Goal: Task Accomplishment & Management: Use online tool/utility

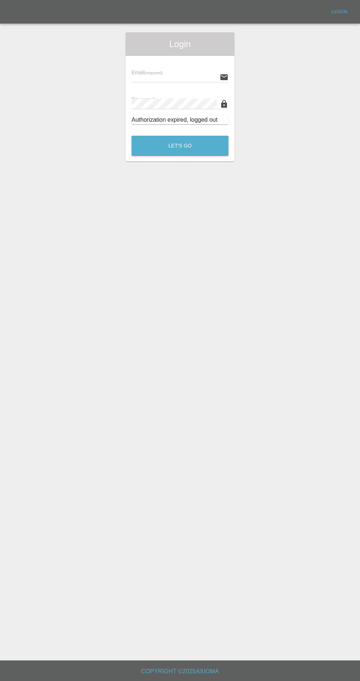
click at [196, 51] on div "Login" at bounding box center [180, 44] width 109 height 24
click at [185, 76] on input "text" at bounding box center [174, 77] width 85 height 11
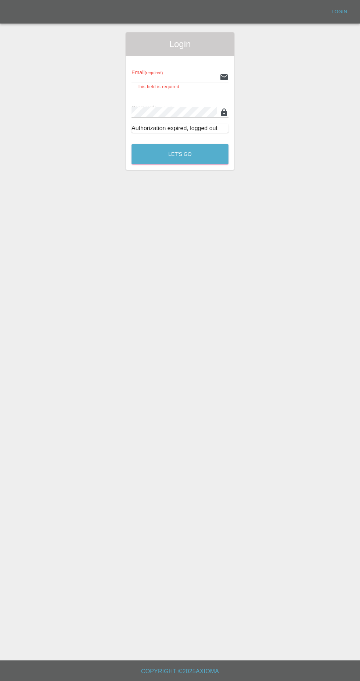
type input "[EMAIL_ADDRESS][DOMAIN_NAME]"
click at [132, 144] on button "Let's Go" at bounding box center [180, 154] width 97 height 20
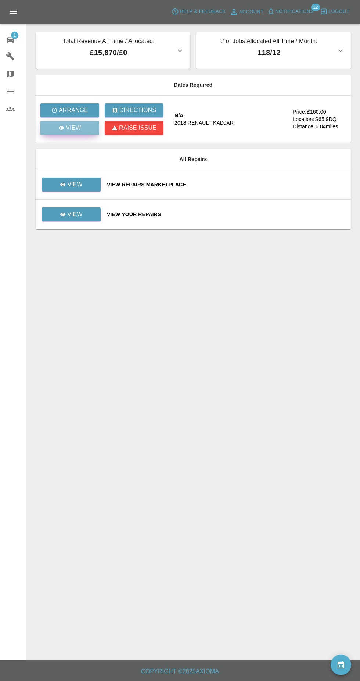
click at [82, 132] on link "View" at bounding box center [69, 128] width 59 height 14
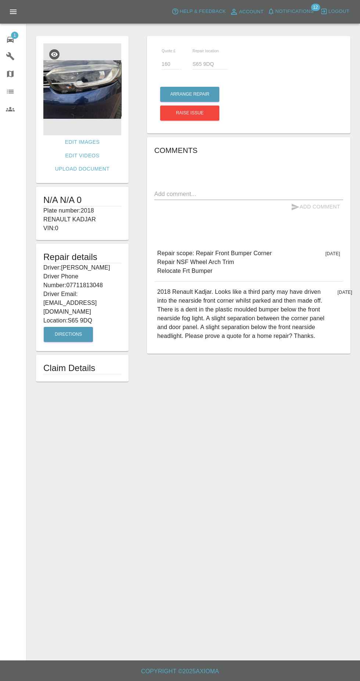
click at [85, 107] on img at bounding box center [82, 89] width 78 height 92
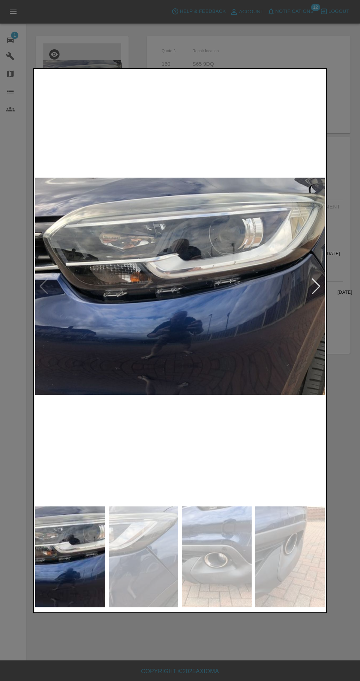
click at [143, 576] on img at bounding box center [144, 556] width 70 height 101
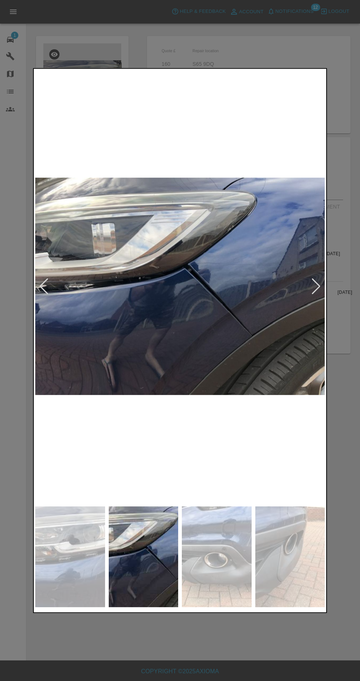
click at [221, 559] on img at bounding box center [217, 556] width 70 height 101
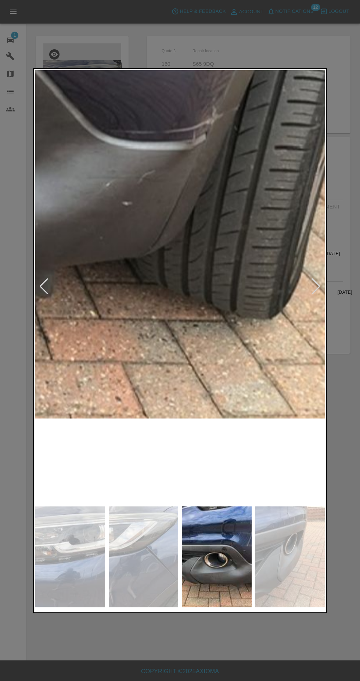
click at [282, 557] on img at bounding box center [290, 556] width 70 height 101
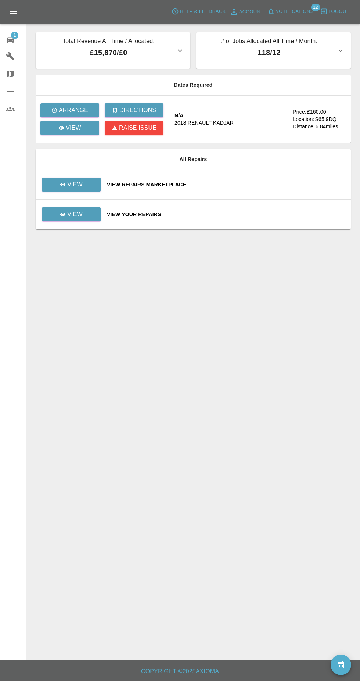
scroll to position [8, 0]
click at [83, 121] on link "View" at bounding box center [69, 128] width 59 height 14
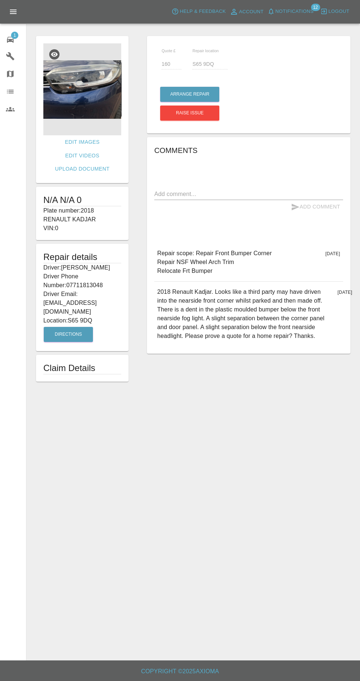
click at [98, 82] on img at bounding box center [82, 89] width 78 height 92
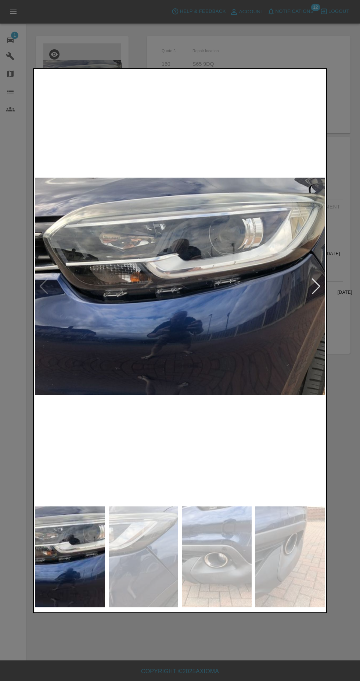
click at [143, 562] on img at bounding box center [144, 556] width 70 height 101
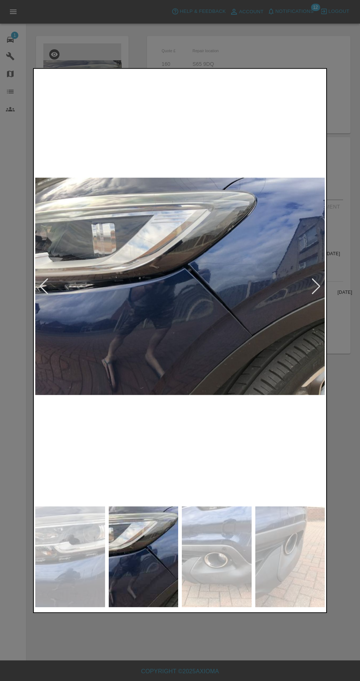
click at [228, 549] on img at bounding box center [217, 556] width 70 height 101
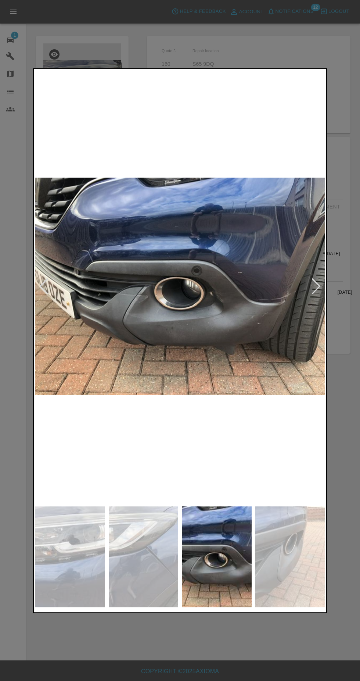
click at [275, 557] on img at bounding box center [290, 556] width 70 height 101
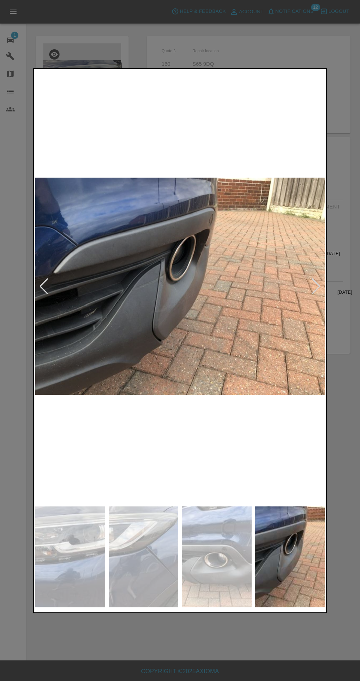
click at [218, 559] on img at bounding box center [217, 556] width 70 height 101
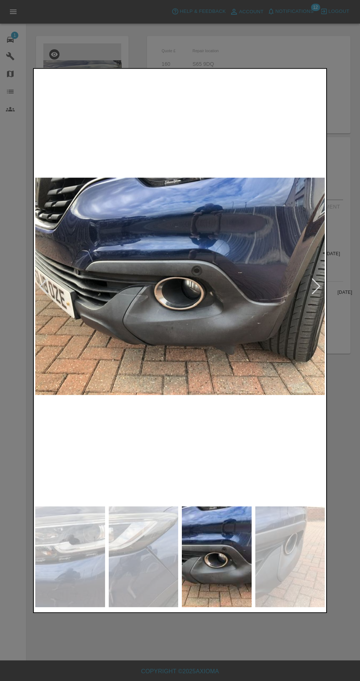
click at [157, 550] on img at bounding box center [144, 556] width 70 height 101
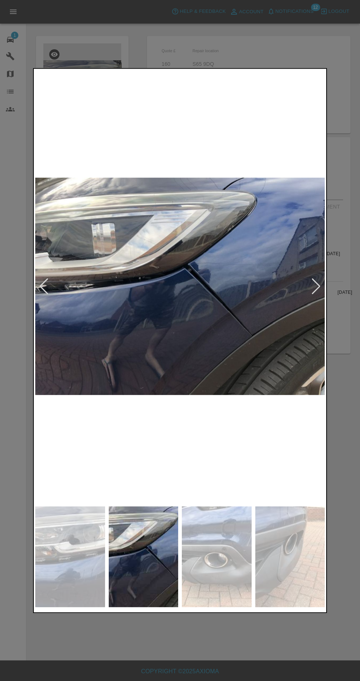
click at [140, 547] on img at bounding box center [144, 556] width 70 height 101
click at [69, 550] on img at bounding box center [70, 556] width 70 height 101
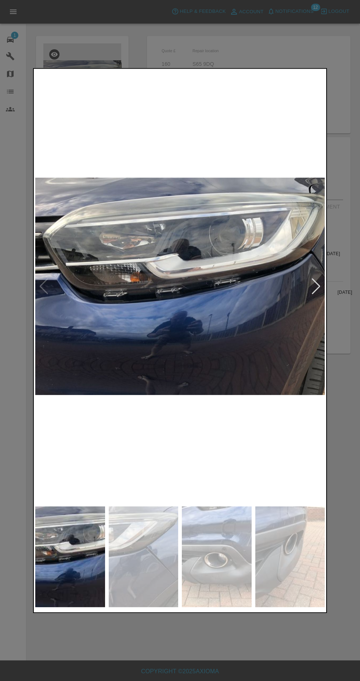
click at [141, 558] on img at bounding box center [144, 556] width 70 height 101
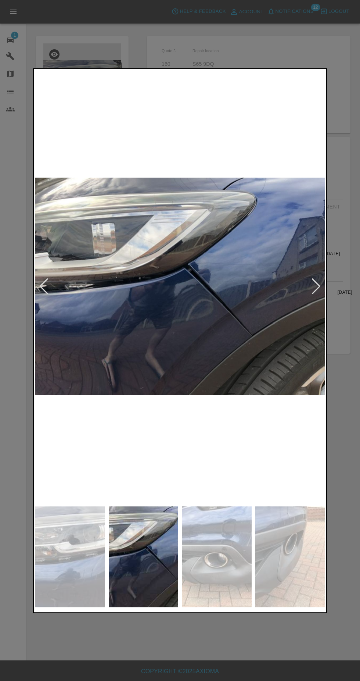
click at [215, 551] on img at bounding box center [217, 556] width 70 height 101
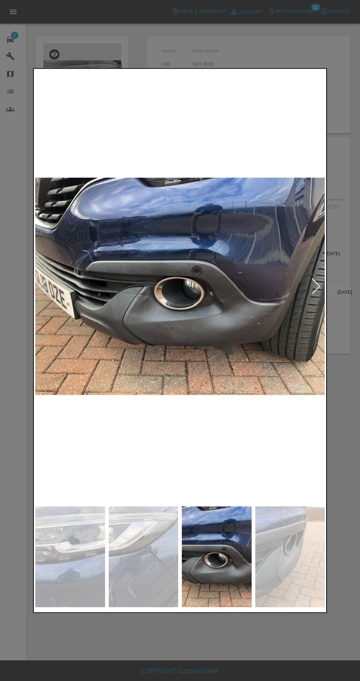
click at [280, 562] on img at bounding box center [290, 556] width 70 height 101
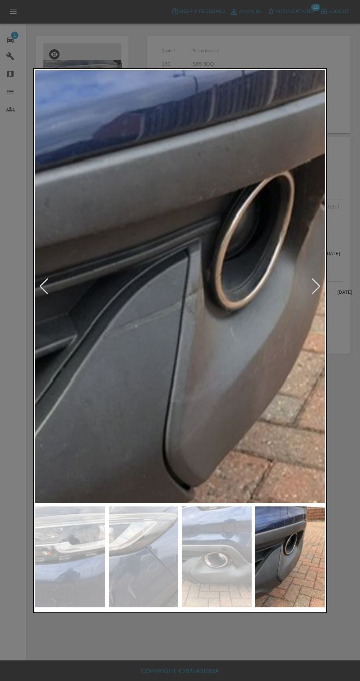
click at [348, 297] on div at bounding box center [180, 340] width 360 height 681
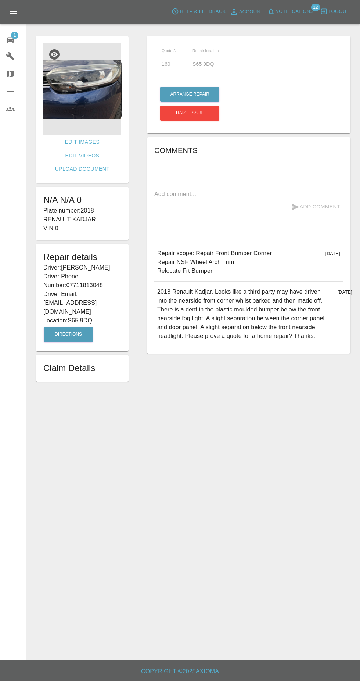
click at [300, 11] on span "Notifications" at bounding box center [295, 11] width 38 height 8
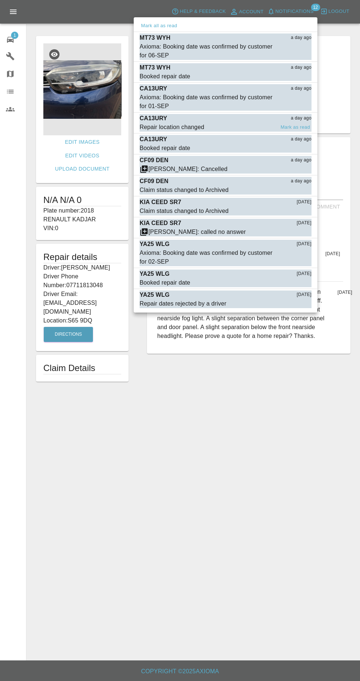
click at [215, 118] on div "CA13URY a day ago" at bounding box center [226, 118] width 172 height 9
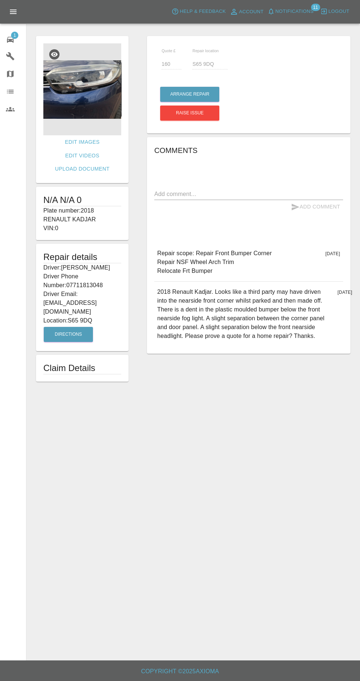
type input "140"
type input "HU203XH"
click at [80, 89] on img at bounding box center [82, 89] width 78 height 92
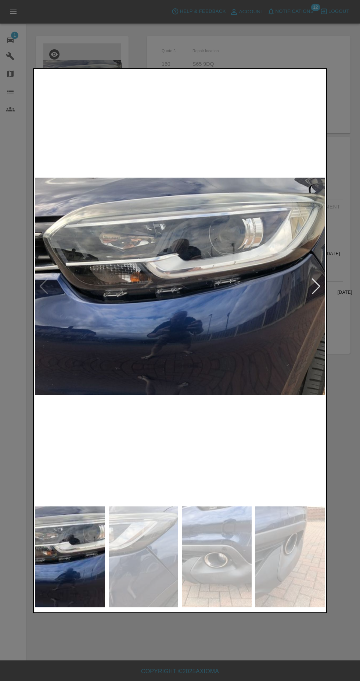
click at [140, 555] on img at bounding box center [144, 556] width 70 height 101
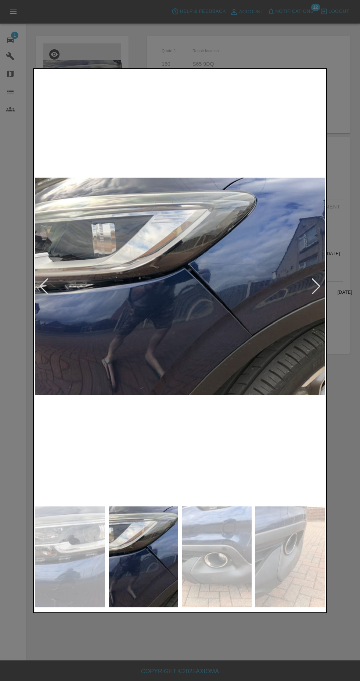
click at [122, 546] on img at bounding box center [144, 556] width 70 height 101
click at [64, 554] on img at bounding box center [70, 556] width 70 height 101
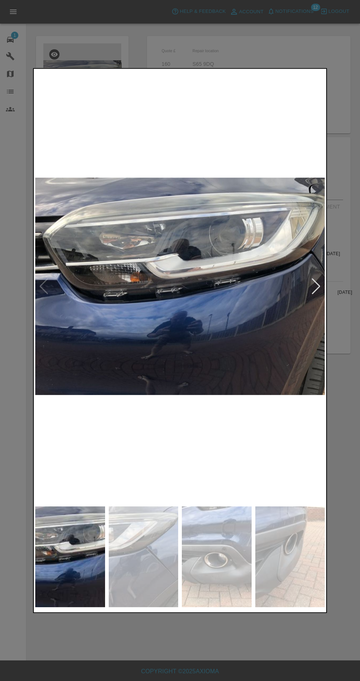
click at [261, 565] on img at bounding box center [290, 556] width 70 height 101
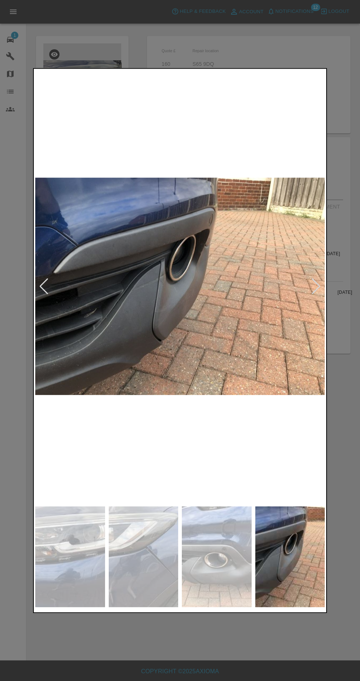
scroll to position [4, 0]
click at [75, 533] on img at bounding box center [70, 556] width 70 height 101
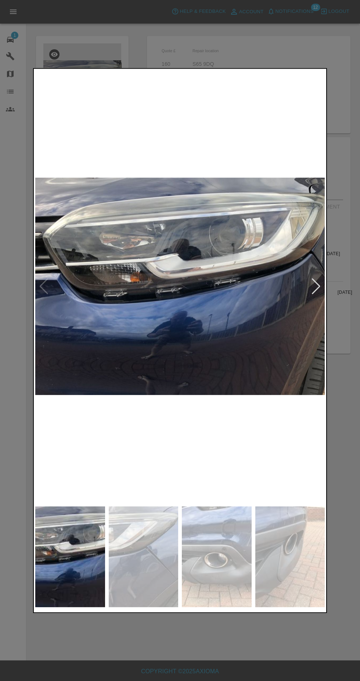
click at [150, 556] on img at bounding box center [144, 556] width 70 height 101
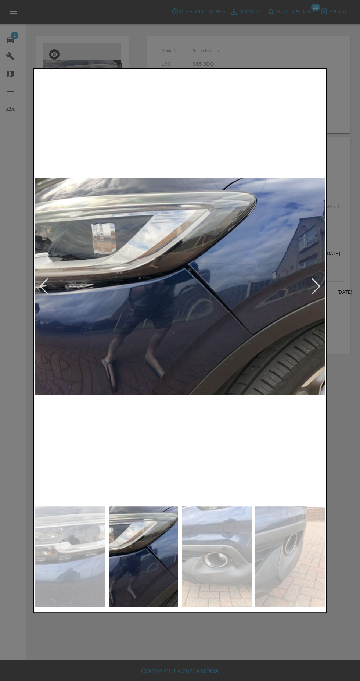
click at [223, 556] on img at bounding box center [217, 556] width 70 height 101
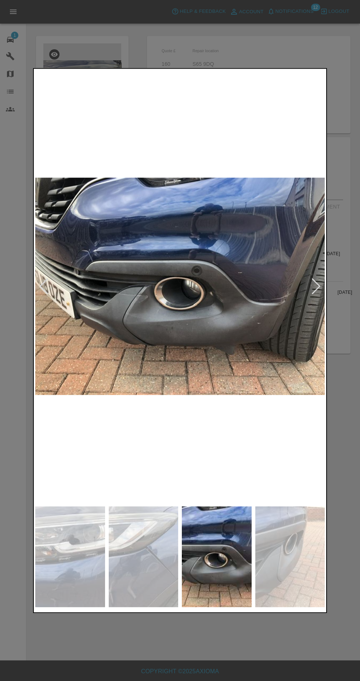
click at [283, 565] on img at bounding box center [290, 556] width 70 height 101
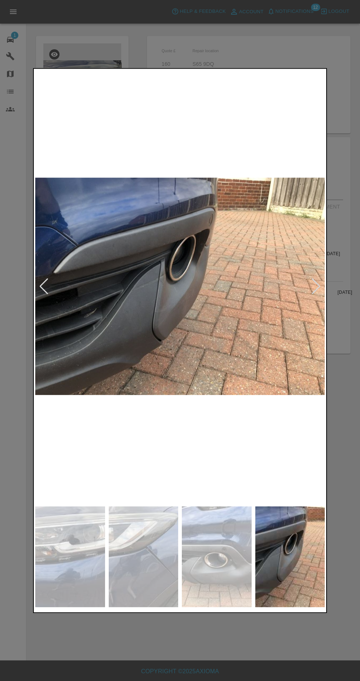
click at [341, 337] on div at bounding box center [180, 340] width 360 height 681
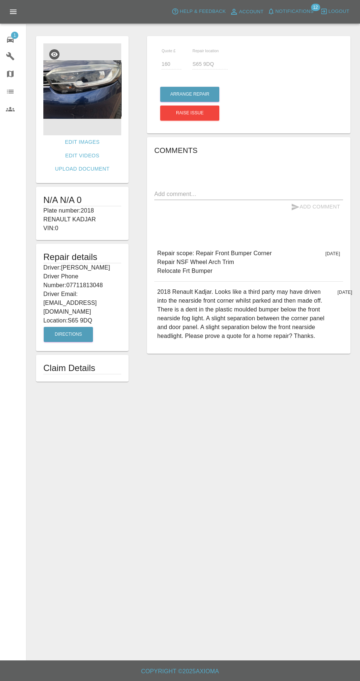
click at [82, 74] on img at bounding box center [82, 89] width 78 height 92
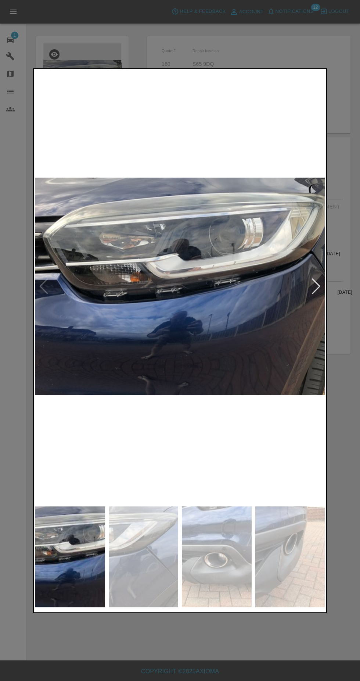
click at [143, 572] on img at bounding box center [144, 556] width 70 height 101
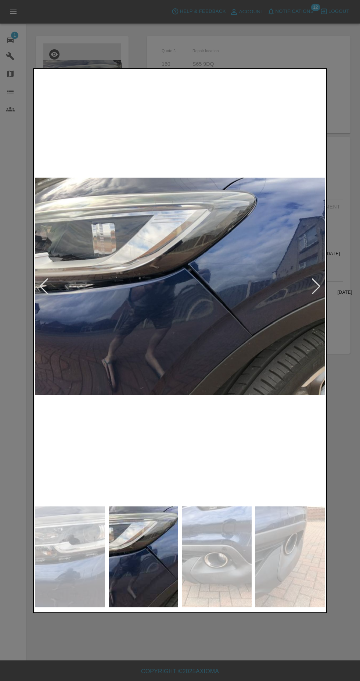
click at [222, 561] on img at bounding box center [217, 556] width 70 height 101
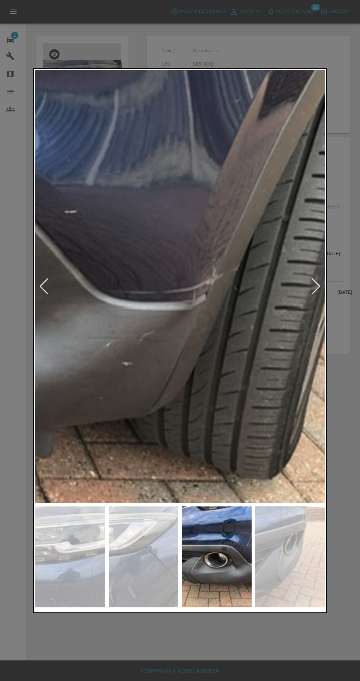
click at [146, 579] on img at bounding box center [144, 556] width 70 height 101
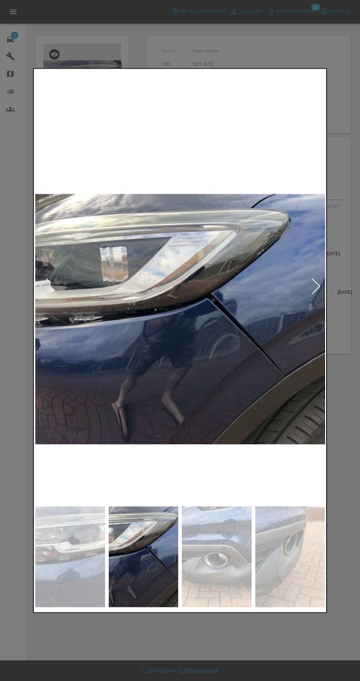
click at [79, 548] on img at bounding box center [70, 556] width 70 height 101
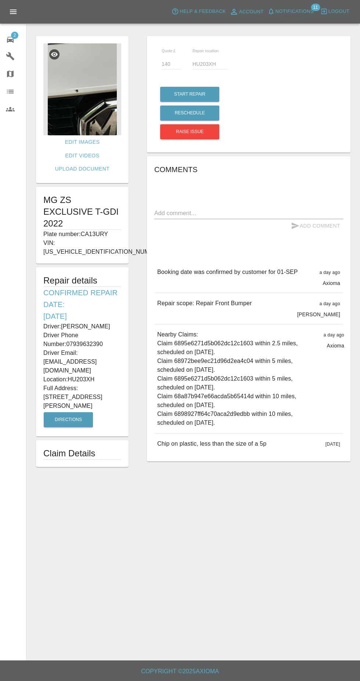
click at [10, 38] on icon at bounding box center [10, 39] width 9 height 9
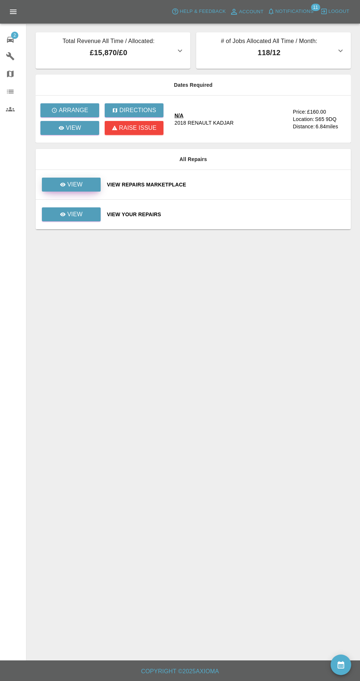
click at [82, 181] on link "View" at bounding box center [71, 185] width 59 height 14
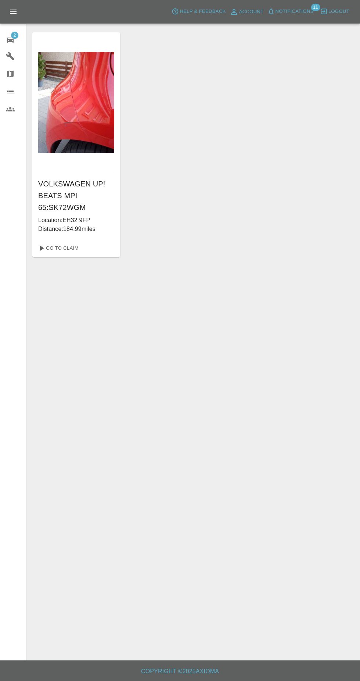
scroll to position [4, 0]
